Goal: Book appointment/travel/reservation

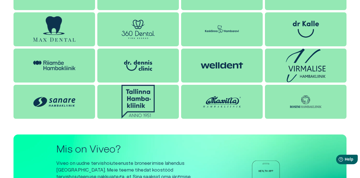
scroll to position [624, 0]
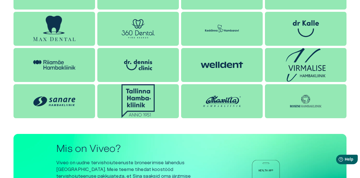
click at [224, 106] on img at bounding box center [222, 101] width 42 height 17
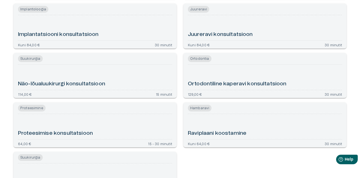
scroll to position [406, 0]
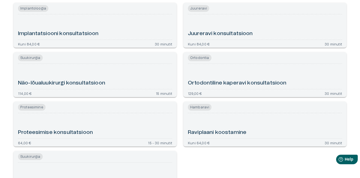
click at [81, 136] on h6 "Proteesimise konsultatsioon" at bounding box center [55, 133] width 75 height 8
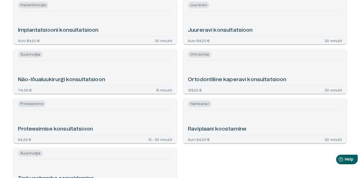
click at [262, 129] on div "Raviplaani koostamine" at bounding box center [265, 122] width 154 height 21
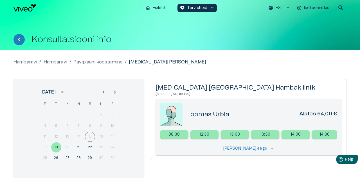
scroll to position [410, 0]
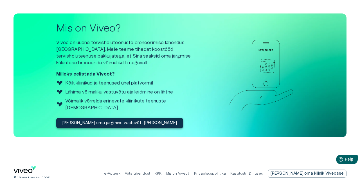
scroll to position [745, 0]
